Goal: Use online tool/utility: Utilize a website feature to perform a specific function

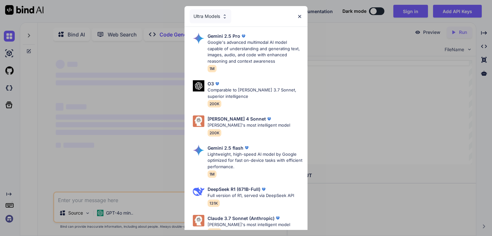
click at [294, 19] on div "Ultra Models" at bounding box center [245, 16] width 123 height 20
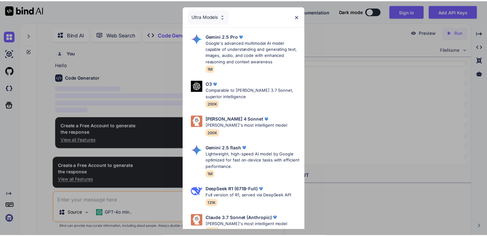
scroll to position [2, 0]
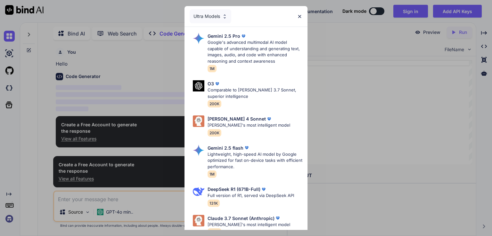
type textarea "x"
click at [299, 16] on img at bounding box center [299, 16] width 5 height 5
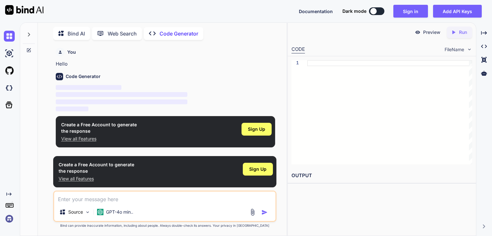
click at [255, 214] on img at bounding box center [252, 212] width 7 height 7
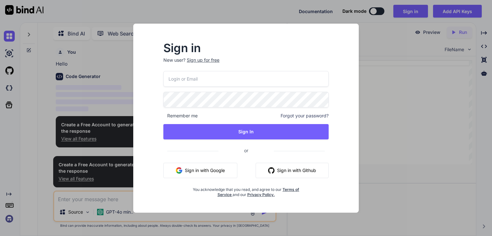
click at [268, 172] on img "button" at bounding box center [271, 170] width 6 height 6
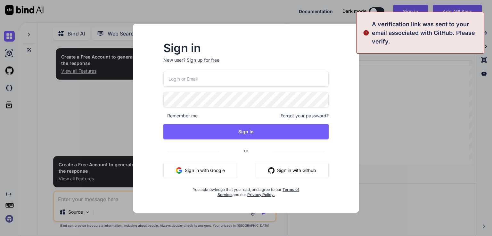
click at [225, 170] on button "Sign in with Google" at bounding box center [200, 170] width 74 height 15
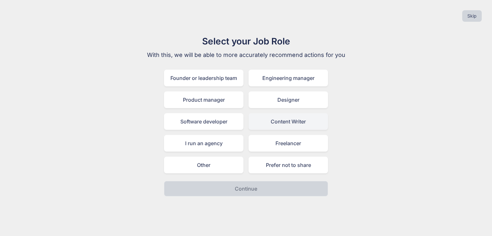
click at [283, 121] on div "Content Writer" at bounding box center [287, 121] width 79 height 17
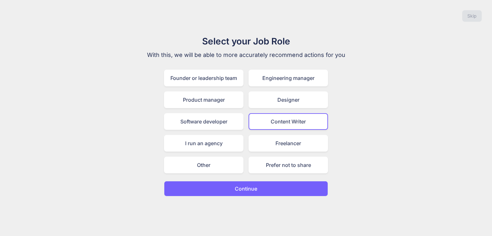
click at [273, 192] on button "Continue" at bounding box center [246, 188] width 164 height 15
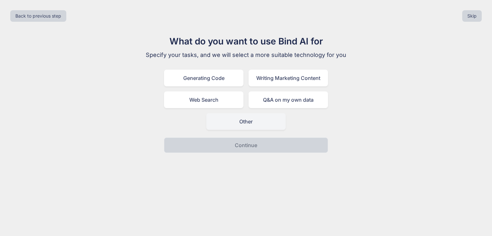
click at [265, 124] on div "Other" at bounding box center [245, 121] width 79 height 17
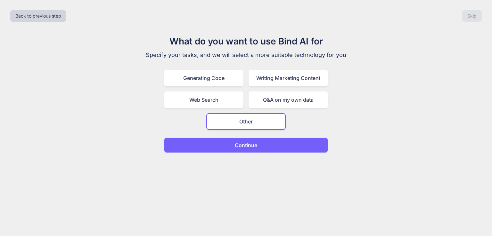
click at [268, 143] on button "Continue" at bounding box center [246, 145] width 164 height 15
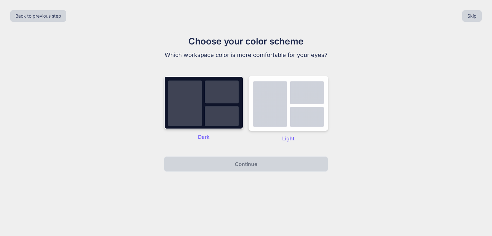
click at [230, 116] on img at bounding box center [203, 102] width 79 height 53
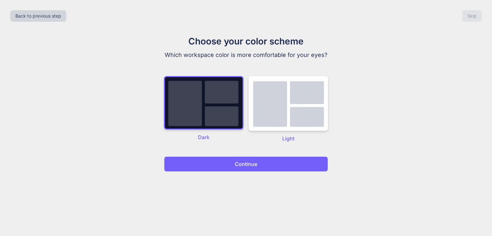
click at [252, 169] on button "Continue" at bounding box center [246, 164] width 164 height 15
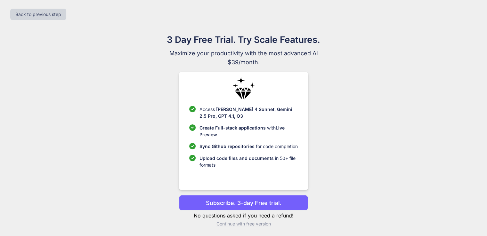
scroll to position [3, 0]
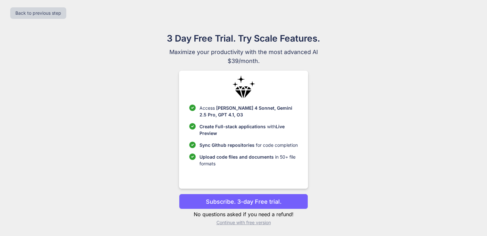
click at [252, 221] on p "Continue with free version" at bounding box center [243, 223] width 129 height 6
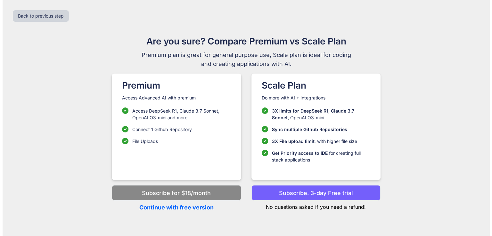
scroll to position [0, 0]
click at [204, 209] on p "Continue with free version" at bounding box center [176, 207] width 129 height 9
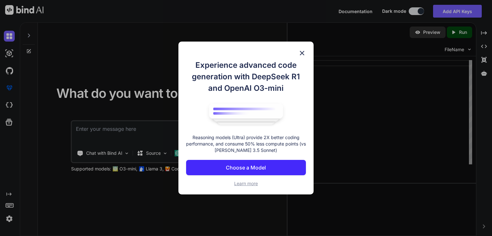
click at [301, 48] on div "Experience advanced code generation with DeepSeek R1 and OpenAI O3-mini Reasoni…" at bounding box center [245, 118] width 135 height 153
click at [298, 57] on div "Experience advanced code generation with DeepSeek R1 and OpenAI O3-mini Reasoni…" at bounding box center [245, 118] width 135 height 153
click at [301, 53] on img at bounding box center [302, 53] width 8 height 8
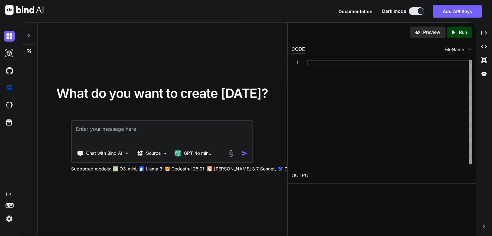
click at [232, 155] on img at bounding box center [230, 153] width 7 height 7
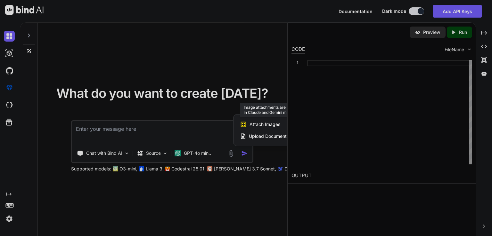
click at [259, 123] on span "Attach Images" at bounding box center [264, 124] width 31 height 6
click at [252, 135] on span "Upload Documents and Code Files" at bounding box center [285, 136] width 72 height 6
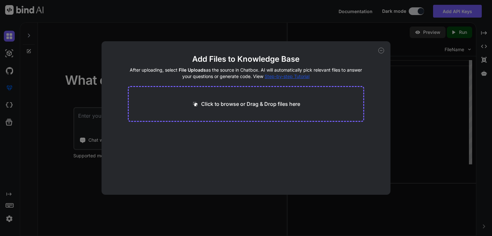
click at [264, 104] on p "Click to browse or Drag & Drop files here" at bounding box center [250, 104] width 99 height 8
type input "C:\fakepath\dump.cs"
click at [383, 49] on icon at bounding box center [381, 51] width 6 height 6
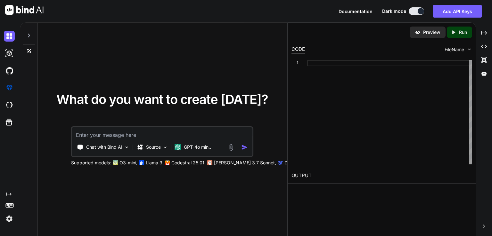
click at [144, 140] on div "Chat with Bind AI Source GPT-4o min.." at bounding box center [162, 141] width 182 height 31
click at [136, 135] on textarea at bounding box center [162, 133] width 180 height 12
paste textarea "[URL][DOMAIN_NAME]"
type textarea "[URL][DOMAIN_NAME]"
click at [245, 144] on img "button" at bounding box center [244, 147] width 7 height 7
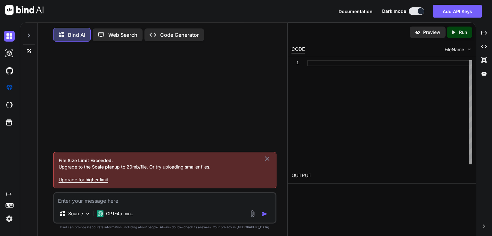
click at [268, 161] on icon at bounding box center [267, 159] width 4 height 4
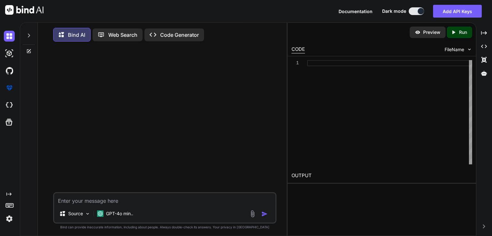
click at [263, 215] on img "button" at bounding box center [264, 214] width 6 height 6
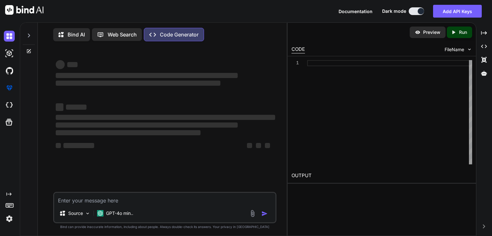
scroll to position [3, 0]
